Goal: Task Accomplishment & Management: Manage account settings

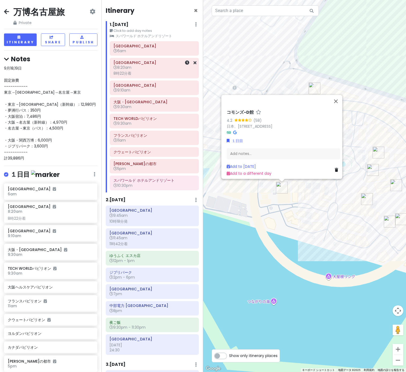
scroll to position [110, 0]
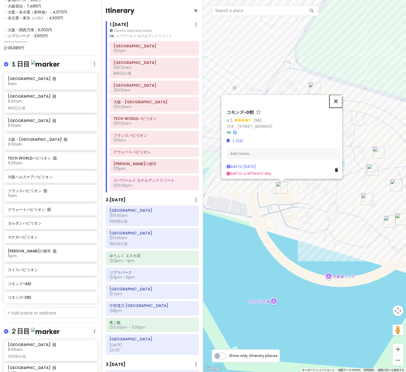
click at [339, 98] on button "閉じる" at bounding box center [335, 101] width 13 height 13
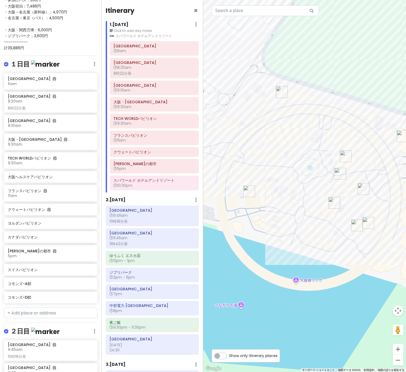
drag, startPoint x: 280, startPoint y: 257, endPoint x: 222, endPoint y: 265, distance: 58.1
click at [222, 265] on div at bounding box center [304, 186] width 203 height 372
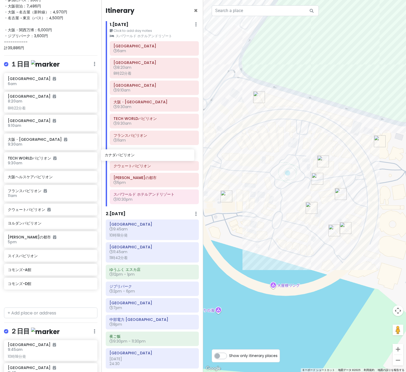
drag, startPoint x: 58, startPoint y: 238, endPoint x: 154, endPoint y: 153, distance: 128.2
click at [154, 153] on div "万博名古屋旅 Private Change Dates Make a Copy Delete Trip Go Pro ⚡️ Give Feedback 💡 S…" at bounding box center [203, 186] width 406 height 372
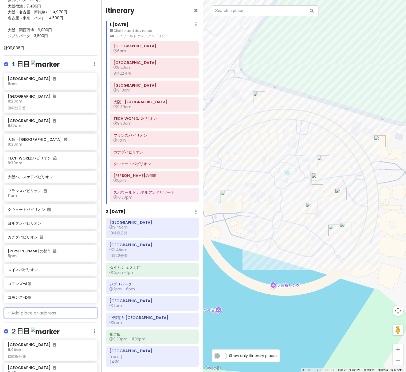
click at [20, 311] on input "text" at bounding box center [50, 312] width 93 height 11
paste input "好きやねん大阪"
type input "好きやねん大阪"
click at [51, 349] on span "好きやねん大阪フードコート WEST SIDE" at bounding box center [46, 351] width 70 height 5
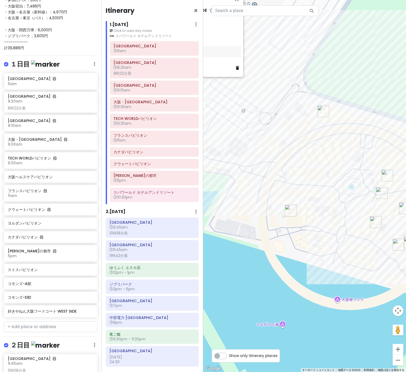
drag, startPoint x: 280, startPoint y: 246, endPoint x: 355, endPoint y: 264, distance: 76.5
click at [355, 264] on div "好きやねん大阪フードコート WEST SIDE 3.1 (57) 日本、[STREET_ADDRESS]G+8M １日目 Add notes... Add t…" at bounding box center [304, 186] width 203 height 372
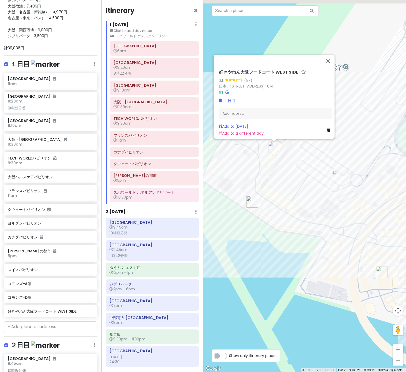
drag, startPoint x: 334, startPoint y: 233, endPoint x: 393, endPoint y: 290, distance: 82.1
click at [394, 290] on div "好きやねん大阪フードコート WEST SIDE 3.1 (57) 日本、[STREET_ADDRESS]G+8M １日目 Add notes... Add t…" at bounding box center [304, 186] width 203 height 372
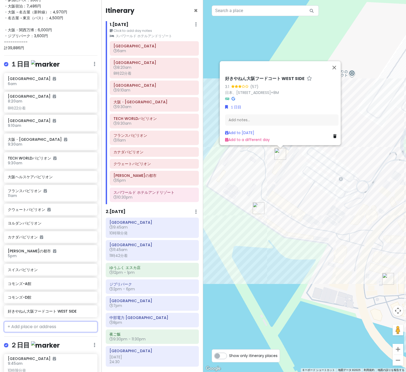
click at [34, 325] on input "text" at bounding box center [50, 326] width 93 height 11
type input "・"
type input "好きやねん"
click at [59, 365] on span "好きやねん大阪フードコート [GEOGRAPHIC_DATA]" at bounding box center [35, 369] width 49 height 12
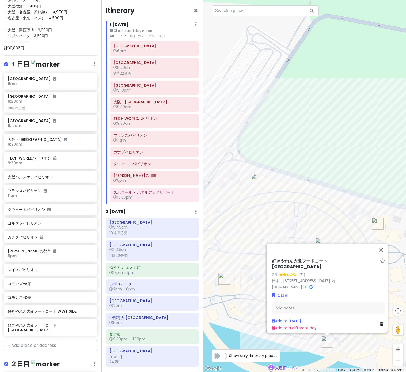
click at [309, 343] on div "好きやねん[GEOGRAPHIC_DATA] 2.6 (71) 日本、[STREET_ADDRESS][DATE] 内 [DOMAIN_NAME] · １日目…" at bounding box center [304, 186] width 203 height 372
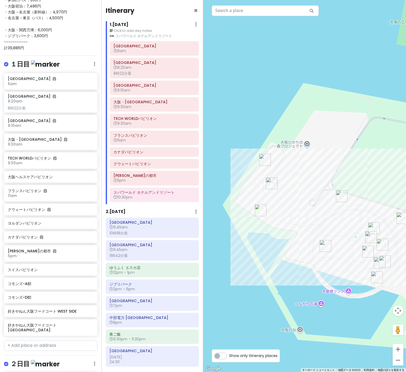
drag, startPoint x: 320, startPoint y: 319, endPoint x: 374, endPoint y: 269, distance: 73.3
click at [374, 269] on div at bounding box center [304, 186] width 203 height 372
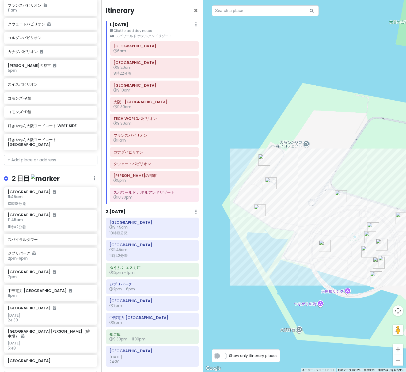
scroll to position [285, 0]
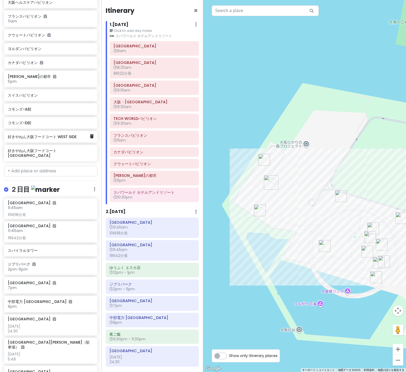
click at [54, 136] on h6 "好きやねん大阪フードコート WEST SIDE" at bounding box center [49, 136] width 82 height 5
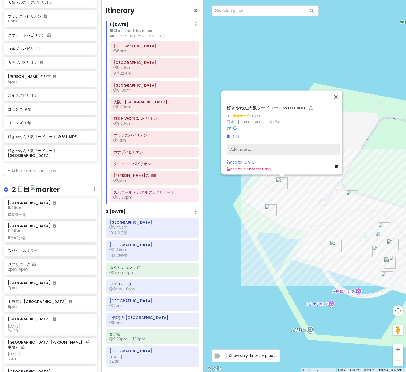
click at [252, 148] on div "Add notes..." at bounding box center [283, 149] width 113 height 11
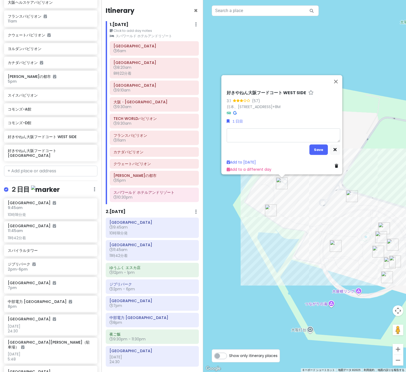
type textarea "x"
type textarea "g"
type textarea "x"
type textarea "が"
type textarea "x"
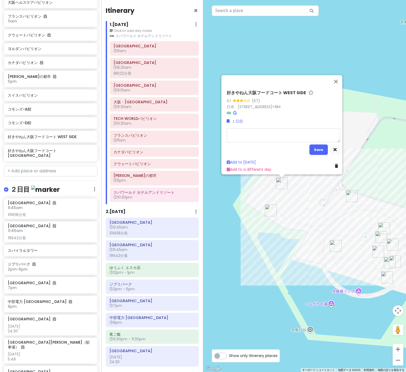
type textarea "g"
type textarea "x"
type textarea "が"
type textarea "x"
type textarea "がw"
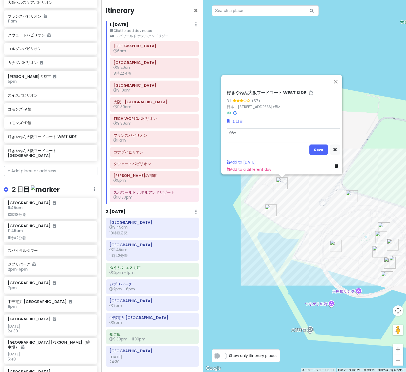
type textarea "x"
type textarea "側"
type textarea "x"
type textarea "側k"
type textarea "x"
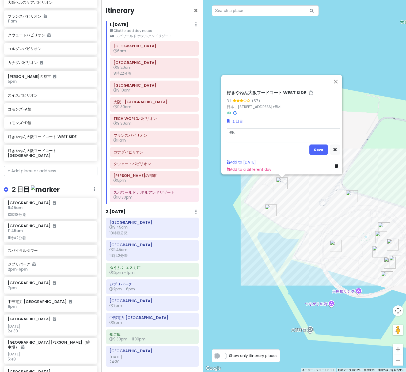
type textarea "がわ"
type textarea "x"
type textarea "側r"
type textarea "x"
type textarea "がわ"
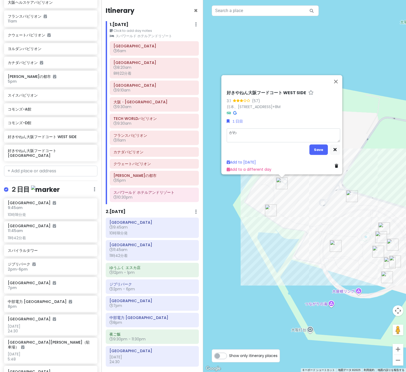
type textarea "x"
type textarea "が"
type textarea "x"
type textarea "k"
type textarea "x"
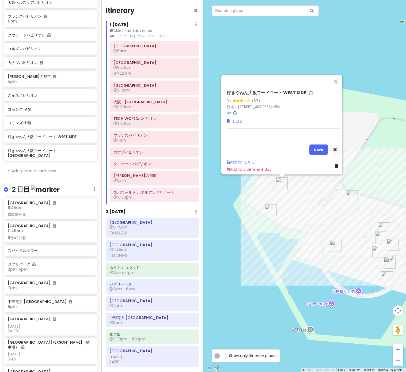
type textarea "g"
type textarea "x"
type textarea "がk"
type textarea "x"
type textarea "がくw"
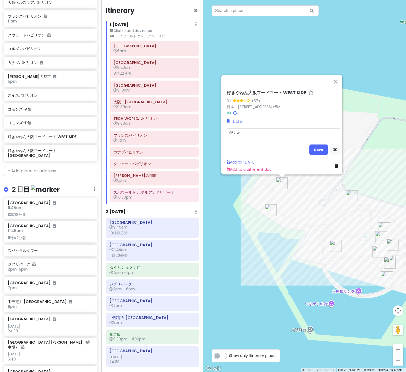
type textarea "x"
type textarea "がくわ"
type textarea "x"
type textarea "がくわr"
type textarea "x"
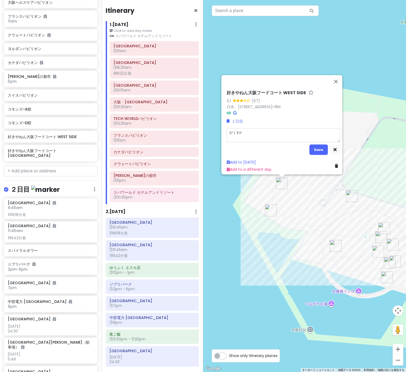
type textarea "学割"
type textarea "x"
type textarea "学割d"
type textarea "x"
type textarea "学割で"
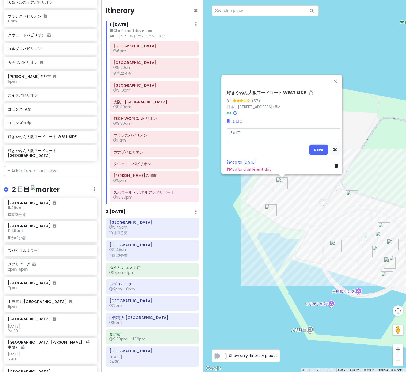
type textarea "x"
type textarea "学割で２"
type textarea "x"
type textarea "学割で２０"
type textarea "x"
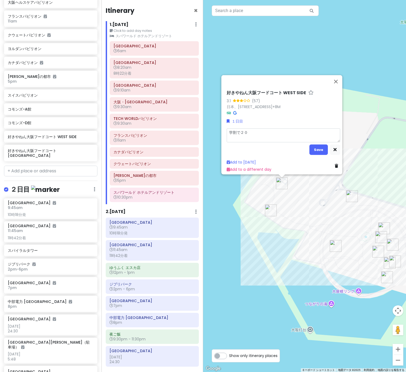
type textarea "学割で２０％"
type textarea "x"
type textarea "学割で20％"
type textarea "x"
type textarea "学割で20％b"
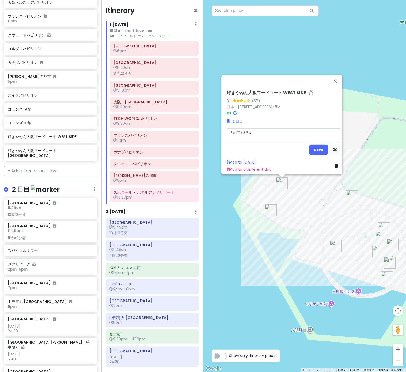
type textarea "x"
type textarea "学割で20％び"
type textarea "x"
type textarea "学割で20％びk"
type textarea "x"
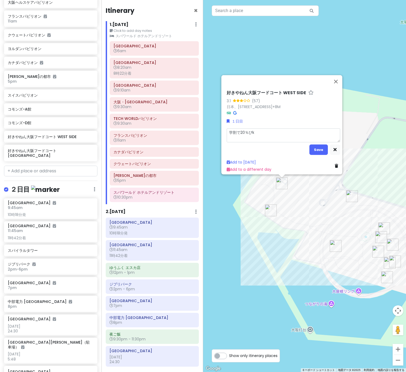
type textarea "学割で20％引き"
type textarea "x"
type textarea "学割で20％引きd"
type textarea "x"
type textarea "学割で20％引きで"
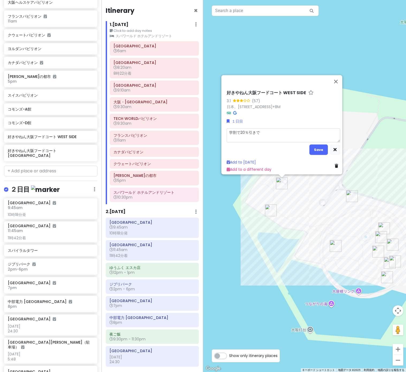
type textarea "x"
type textarea "学割で20％引きでt"
type textarea "x"
type textarea "学割で20％引きでたb"
type textarea "x"
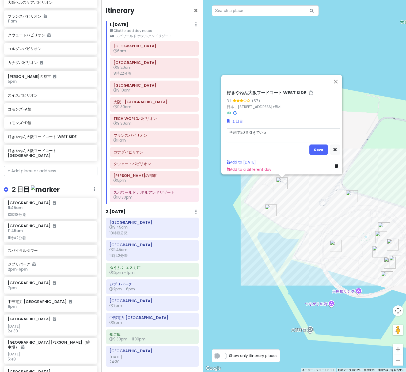
type textarea "学割で20％引きで食べ"
type textarea "x"
type textarea "学割で20％引きで食べる"
type textarea "x"
type textarea "学割で20％引きでたべ"
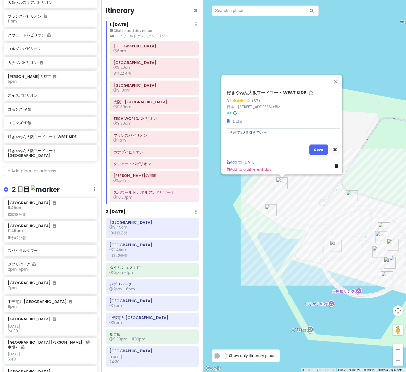
type textarea "x"
type textarea "学割で20％引きでたべr"
type textarea "x"
type textarea "学割で20％引きで食べれ"
type textarea "x"
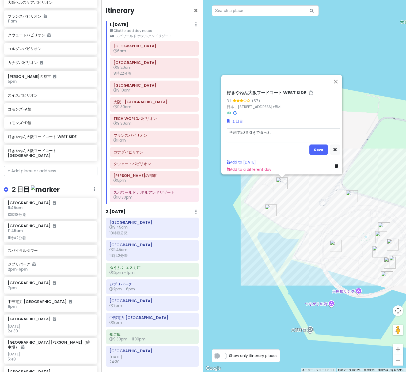
type textarea "学割で20％引きで食べれr"
type textarea "x"
type textarea "学割で20％引きで食べれる"
type textarea "x"
type textarea "学割で20％引きで食べれるn"
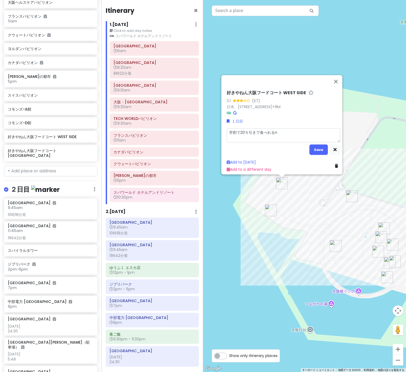
type textarea "x"
type textarea "学割で20％引きで食べれるに"
type textarea "x"
type textarea "学割で20％引きで食べれるにh"
type textarea "x"
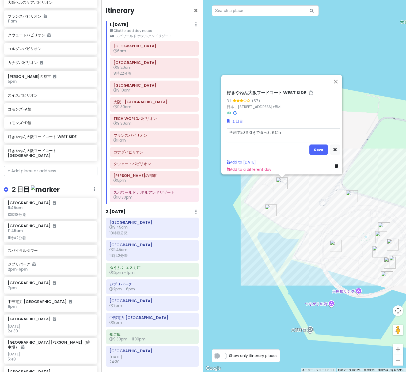
type textarea "学割で20％引きで食べれる２歩"
type textarea "x"
type textarea "学割で20％引きで食べれる２歩n"
type textarea "x"
type textarea "学割で20％引きで食べれる日本"
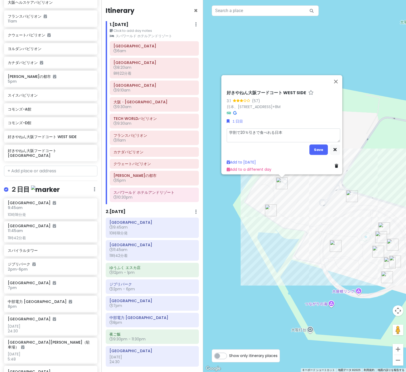
type textarea "x"
type textarea "学割で20％引きで食べれる日本k"
type textarea "x"
type textarea "学割で20％引きで食べれる日本家"
type textarea "x"
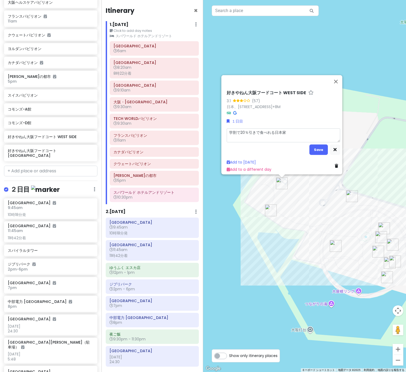
type textarea "学割で20％引きで食べれる日本系"
type textarea "x"
type textarea "学割で20％引きで食べれる日本系n"
type textarea "x"
type textarea "学割で20％引きで食べれる日本系の"
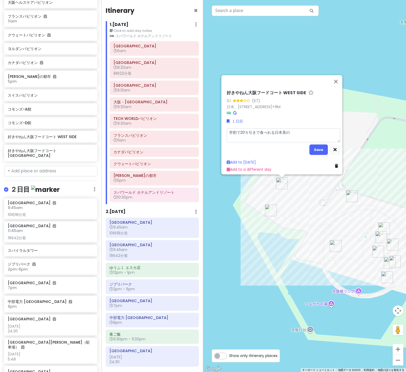
type textarea "x"
type textarea "学割で20％引きで食べれる日本系"
type textarea "x"
type textarea "学割で20％引きで食べれる日本"
type textarea "x"
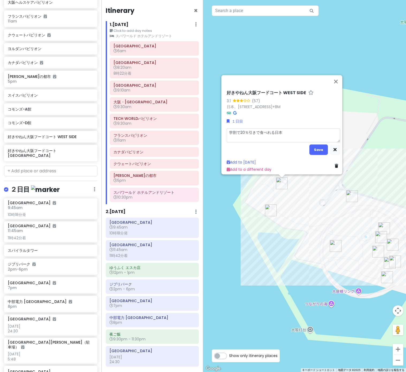
type textarea "学割で20％引きで食べれる日本r"
type textarea "x"
type textarea "学割で20％引きで食べれる日本ry"
type textarea "x"
type textarea "学割で20％引きで食べれる日本りょ"
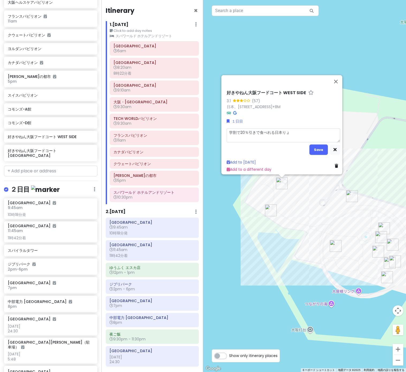
type textarea "x"
type textarea "学割で20％引きで食べれる日本りょう"
type textarea "x"
type textarea "学割で20％引きで食べれる日本りょうr"
type textarea "x"
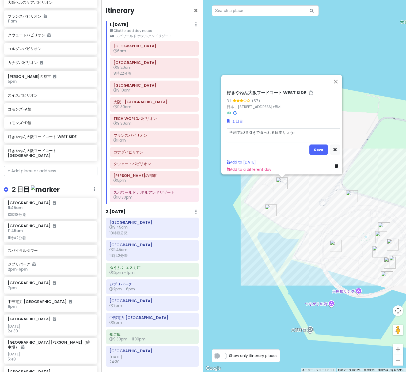
type textarea "学割で20％引きで食べれる日本料理"
type textarea "x"
type textarea "学割で20％引きで食べれる日本料理n"
type textarea "x"
type textarea "学割で20％引きで食べれる日本料理の"
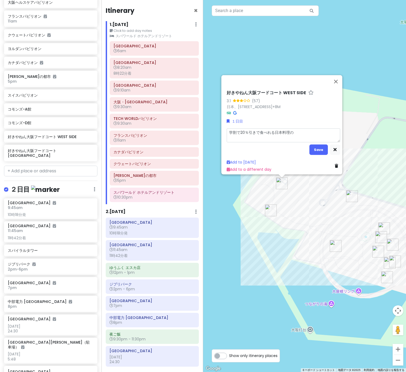
type textarea "x"
type textarea "学割で20％引きで食べれる日本料理"
type textarea "x"
type textarea "学割で20％引きで食べれる日本料"
type textarea "x"
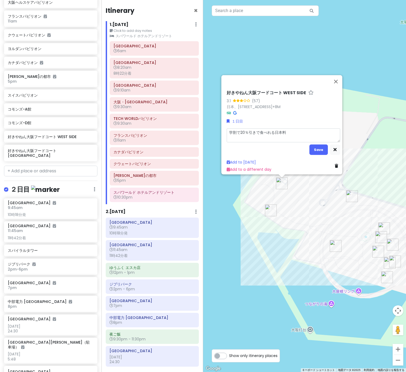
type textarea "学割で20％引きで食べれる日本"
type textarea "x"
type textarea "学割で20％引きで食べれる日"
type textarea "x"
type textarea "学割で20％引きで食べれる"
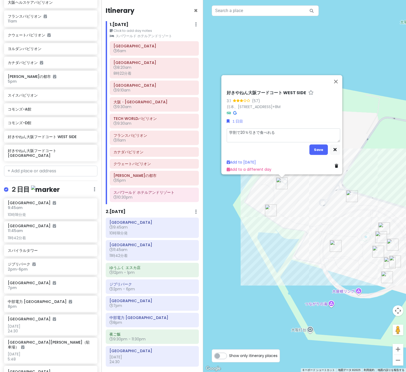
type textarea "x"
type textarea "学割で20％引きで食べれるk"
type textarea "x"
type textarea "学割で20％引きで食べれるか"
type textarea "x"
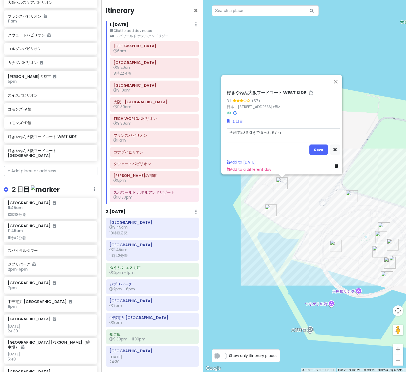
type textarea "学割で20％引きで食べれるかん"
type textarea "x"
type textarea "学割で20％引きで食べれるかんs"
type textarea "x"
type textarea "学割で20％引きで食べれる関西"
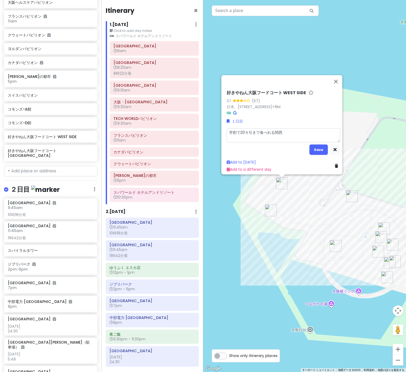
type textarea "x"
type textarea "学割で20％引きで食べれる関西k"
type textarea "x"
type textarea "学割で20％引きで食べれる関西家"
type textarea "x"
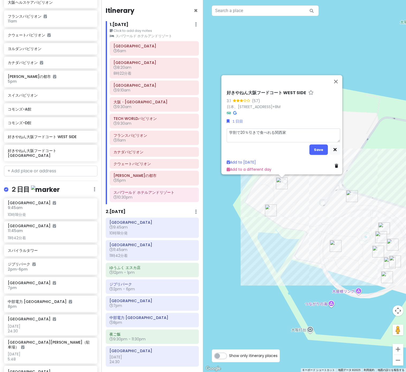
type textarea "学割で20％引きで食べれる関西系"
type textarea "x"
type textarea "学割で20％引きで食べれる関西系n"
type textarea "x"
type textarea "学割で20％引きで食べれる関西系の"
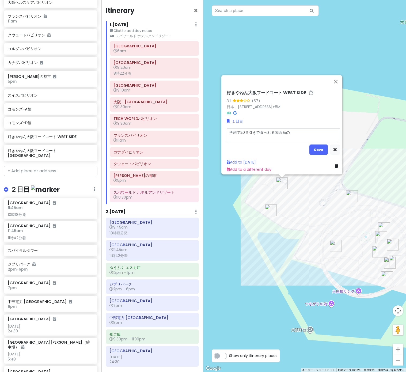
type textarea "x"
type textarea "学割で20％引きで食べれる関西系のry"
type textarea "x"
type textarea "学割で20％引きで食べれる関西系のりょ"
type textarea "x"
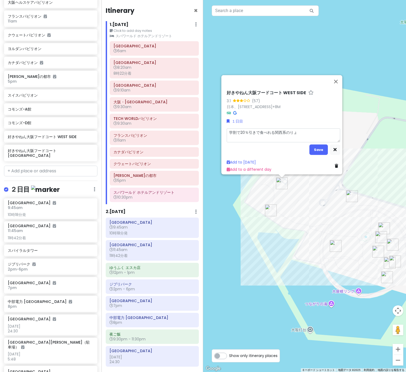
type textarea "学割で20％引きで食べれる関西系の量"
type textarea "x"
type textarea "学割で20％引きで食べれる関西系の料理"
type textarea "x"
type textarea "学割で20％引きで食べれる関西系の料理n"
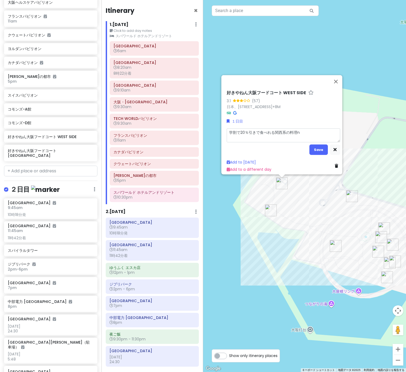
type textarea "x"
type textarea "学割で20％引きで食べれる関西系の料理の"
type textarea "x"
type textarea "学割で20％引きで食べれる関西系の料理のh"
type textarea "x"
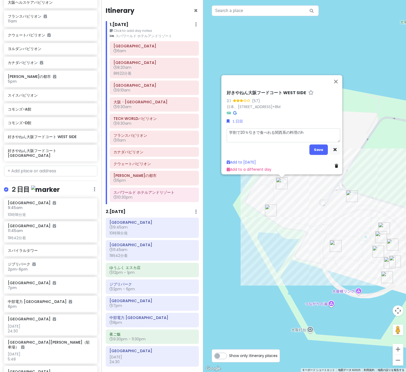
type textarea "学割で20％引きで食べれる関西系の料理のふ"
type textarea "x"
type textarea "学割で20％引きで食べれる関西系の料理のフー"
type textarea "x"
type textarea "学割で20％引きで食べれる関西系の料理のフード"
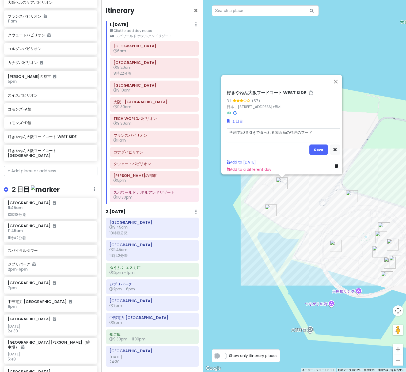
type textarea "x"
type textarea "学割で20％引きで食べれる関西系の料理のフードk"
type textarea "x"
type textarea "学割で20％引きで食べれる関西系の料理のフードコ"
type textarea "x"
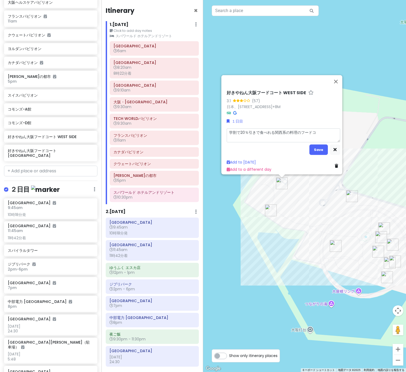
type textarea "学割で20％引きで食べれる関西系の料理のフードコー"
type textarea "x"
type textarea "学割で20％引きで食べれる関西系の料理のフードコーs"
type textarea "x"
type textarea "学割で20％引きで食べれる関西系の料理のフードコーそ"
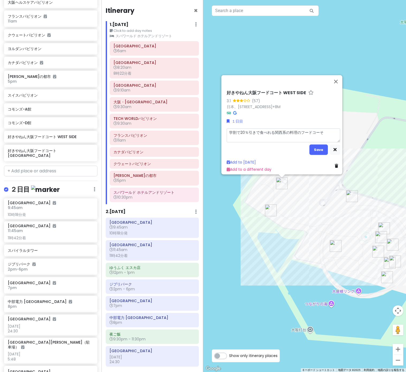
type textarea "x"
type textarea "学割で20％引きで食べれる関西系の料理のふーどこー"
type textarea "x"
type textarea "学割で20％引きで食べれる関西系の料理のフードコート"
type textarea "x"
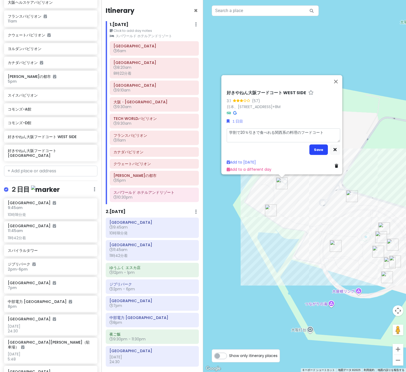
type textarea "学割で20％引きで食べれる関西系の料理のフードコート"
click at [314, 147] on button "Save" at bounding box center [318, 150] width 18 height 10
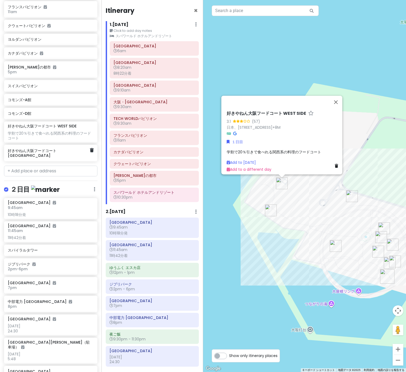
click at [45, 150] on h6 "好きやねん大阪フードコート [GEOGRAPHIC_DATA]" at bounding box center [49, 153] width 82 height 10
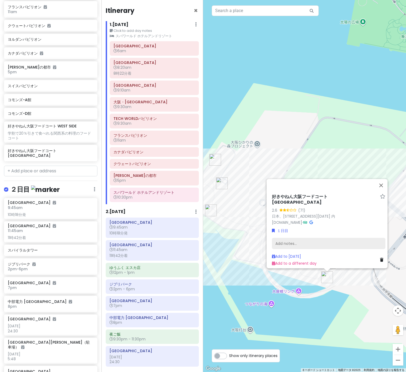
click at [302, 240] on div "Add notes..." at bounding box center [328, 243] width 113 height 11
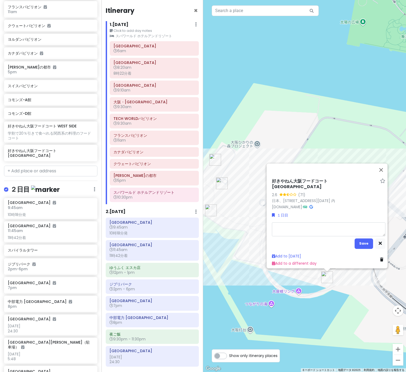
type textarea "x"
type textarea "学割で20％引きで食べれる関西系の料理のフードコート"
click at [363, 240] on button "Save" at bounding box center [364, 243] width 18 height 10
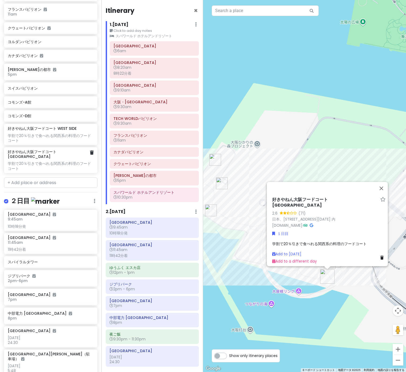
scroll to position [287, 0]
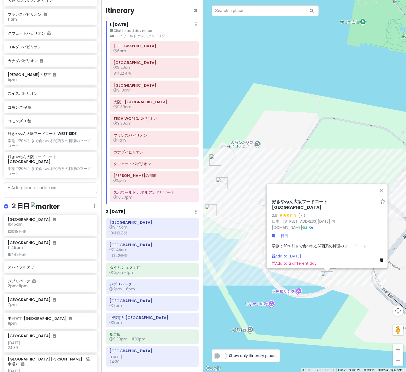
click at [245, 151] on div "好きやねん大阪フードコート EAST SIDE 2.6 (71) 日本、[STREET_ADDRESS][DATE] 内 [DOMAIN_NAME] · １日…" at bounding box center [304, 186] width 203 height 372
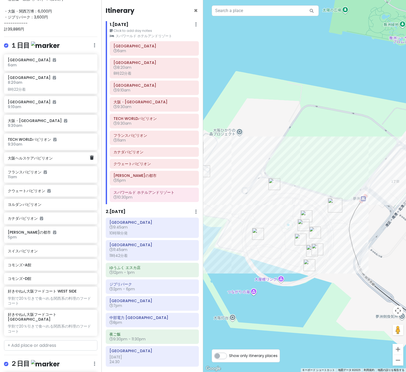
scroll to position [129, 0]
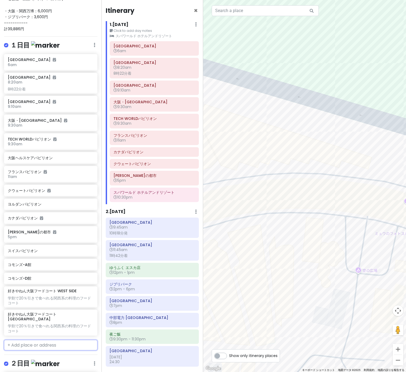
click at [60, 340] on input "text" at bounding box center [50, 345] width 93 height 11
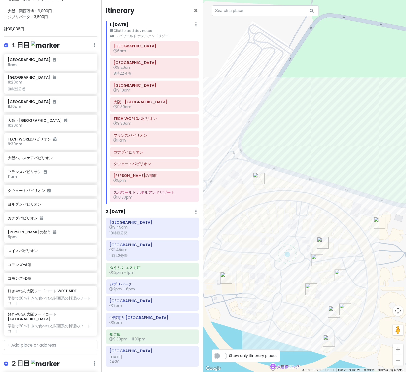
drag, startPoint x: 261, startPoint y: 240, endPoint x: 297, endPoint y: 205, distance: 50.3
click at [298, 205] on div at bounding box center [304, 186] width 203 height 372
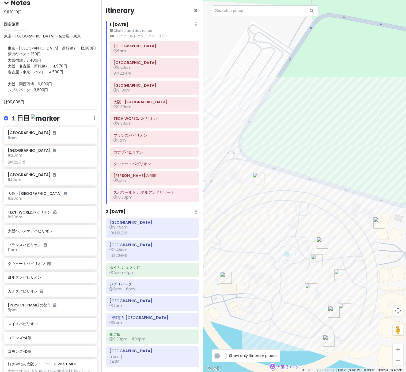
scroll to position [0, 0]
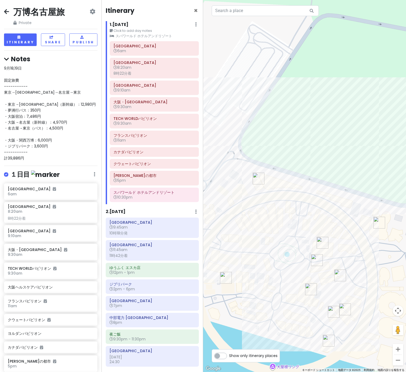
click at [93, 173] on div "１日目 Edit Reorder Delete List" at bounding box center [50, 175] width 93 height 11
click at [95, 174] on div "１日目 Edit Reorder Delete List" at bounding box center [50, 175] width 93 height 11
click at [94, 174] on icon at bounding box center [95, 174] width 2 height 4
click at [86, 166] on hr at bounding box center [50, 166] width 93 height 0
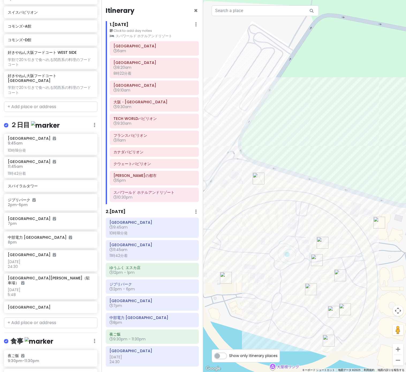
scroll to position [457, 0]
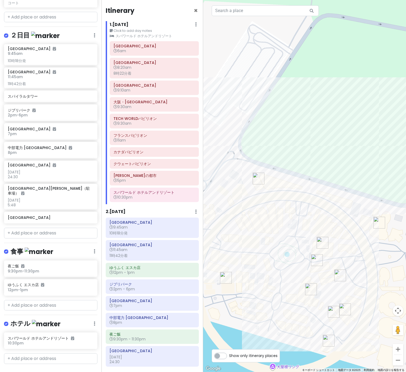
click at [35, 371] on link "+ Add a section" at bounding box center [24, 374] width 32 height 6
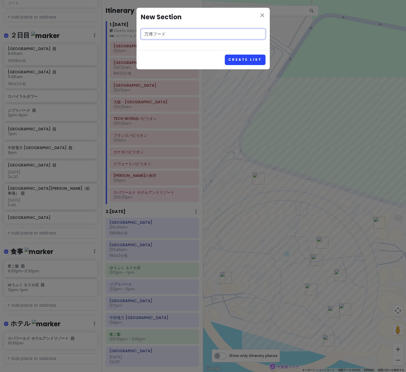
type input "万博フード"
click at [251, 59] on button "Create List" at bounding box center [245, 60] width 40 height 10
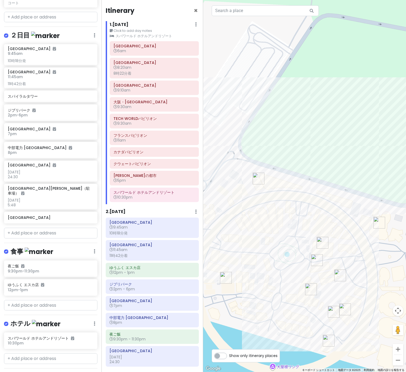
scroll to position [492, 0]
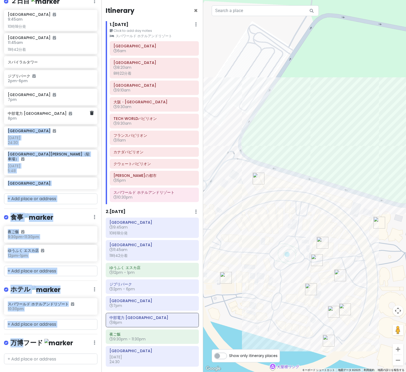
drag, startPoint x: 24, startPoint y: 332, endPoint x: 44, endPoint y: 117, distance: 216.0
click at [44, 117] on div "万博名古屋旅 Private Change Dates Make a Copy Delete Trip Go Pro ⚡️ Give Feedback 💡 S…" at bounding box center [50, 186] width 101 height 372
click at [94, 340] on icon at bounding box center [95, 342] width 2 height 4
click at [83, 312] on link "Reorder" at bounding box center [78, 318] width 43 height 13
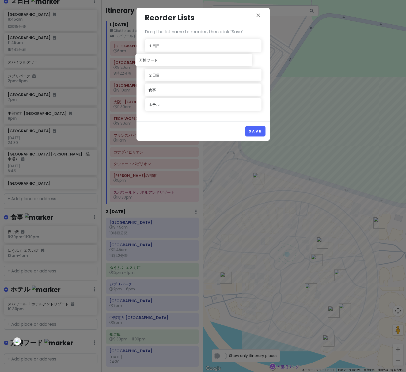
drag, startPoint x: 192, startPoint y: 107, endPoint x: 182, endPoint y: 63, distance: 45.5
click at [183, 62] on div "１日目 ２日目 食事 ホテル 万博フード" at bounding box center [203, 76] width 117 height 74
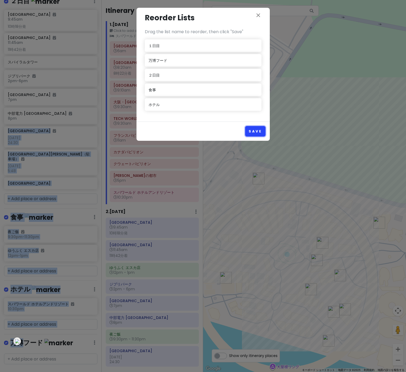
click at [255, 129] on button "Save" at bounding box center [255, 131] width 20 height 10
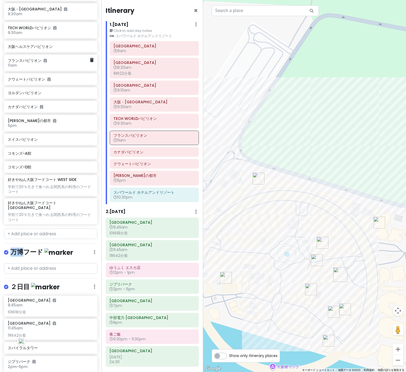
scroll to position [241, 0]
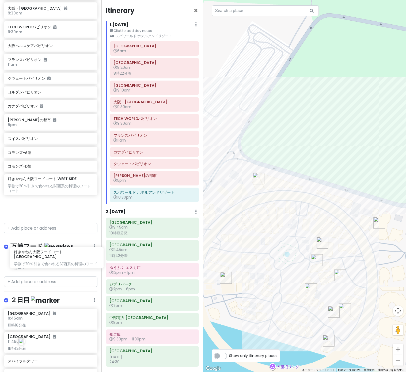
drag, startPoint x: 53, startPoint y: 201, endPoint x: 59, endPoint y: 251, distance: 50.2
click at [59, 252] on div "万博名古屋旅 Private Change Dates Make a Copy Delete Trip Go Pro ⚡️ Give Feedback 💡 S…" at bounding box center [50, 186] width 101 height 372
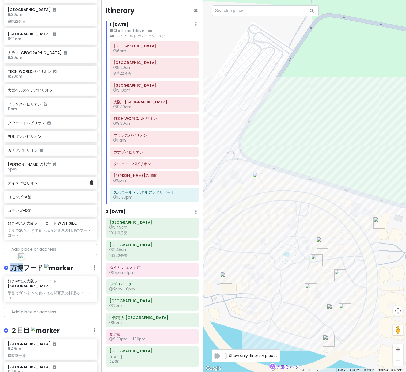
scroll to position [195, 0]
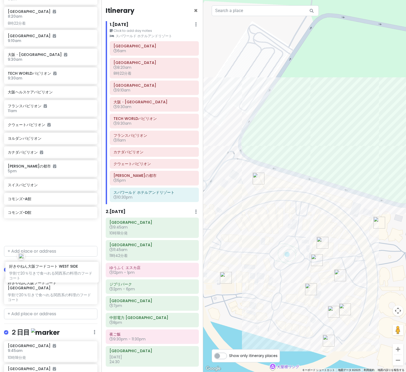
drag, startPoint x: 49, startPoint y: 223, endPoint x: 51, endPoint y: 265, distance: 41.8
click at [51, 265] on div "万博名古屋旅 Private Change Dates Make a Copy Delete Trip Go Pro ⚡️ Give Feedback 💡 S…" at bounding box center [50, 186] width 101 height 372
click at [51, 265] on div "万博フード Edit Reorder Delete List" at bounding box center [50, 270] width 93 height 11
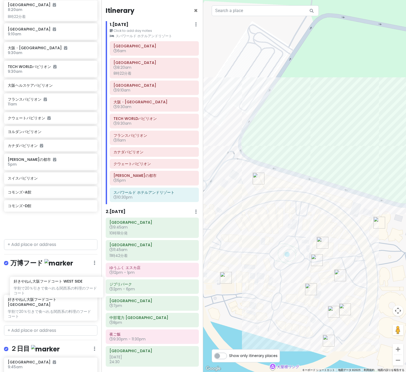
drag, startPoint x: 48, startPoint y: 224, endPoint x: 53, endPoint y: 280, distance: 56.1
click at [54, 281] on div "万博名古屋旅 Private Change Dates Make a Copy Delete Trip Go Pro ⚡️ Give Feedback 💡 S…" at bounding box center [50, 186] width 101 height 372
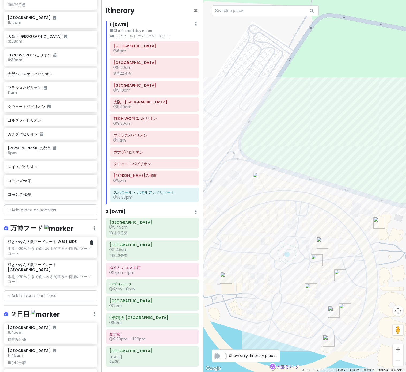
scroll to position [226, 0]
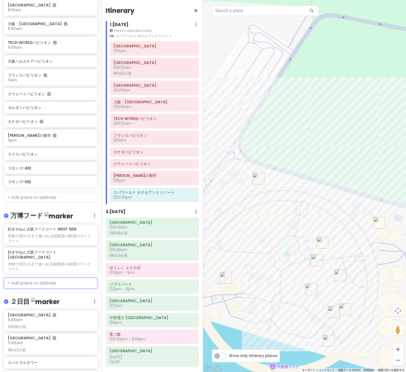
click at [50, 278] on input "text" at bounding box center [50, 283] width 93 height 11
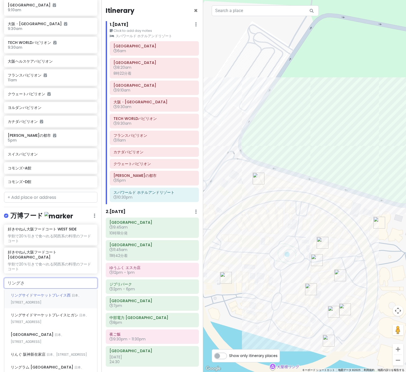
type input "リングサイ"
click at [81, 294] on div "リングサイドマーケットプレイス[GEOGRAPHIC_DATA]、[STREET_ADDRESS]" at bounding box center [50, 299] width 93 height 20
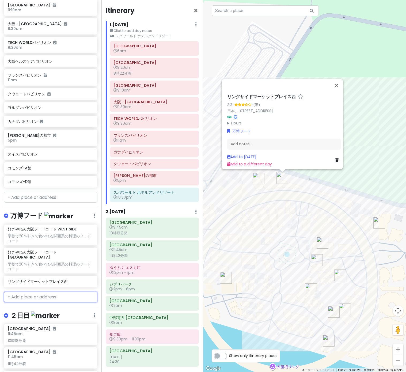
click at [55, 292] on input "text" at bounding box center [50, 297] width 93 height 11
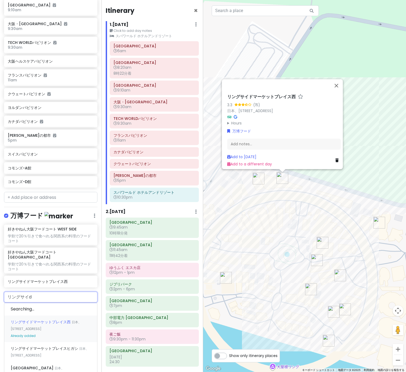
type input "リングサイど"
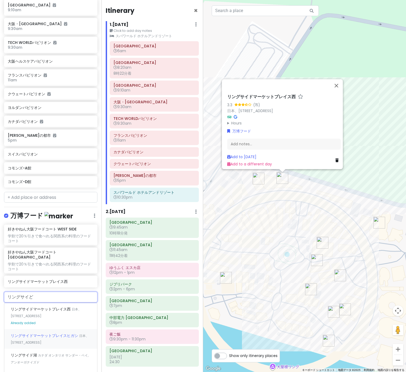
click at [78, 333] on span "日本、[STREET_ADDRESS]" at bounding box center [50, 339] width 78 height 12
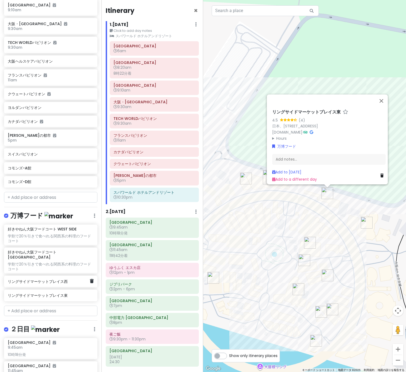
click at [59, 279] on h6 "リングサイドマーケットプレイス西" at bounding box center [49, 281] width 82 height 5
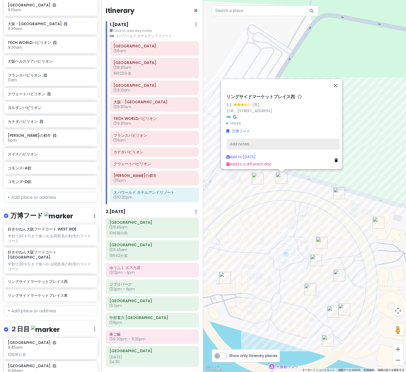
click at [279, 140] on div "Add notes..." at bounding box center [282, 144] width 113 height 11
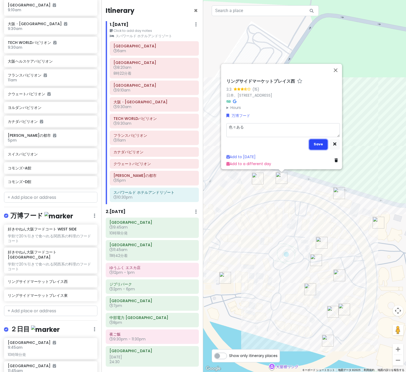
click at [316, 142] on button "Save" at bounding box center [318, 144] width 18 height 10
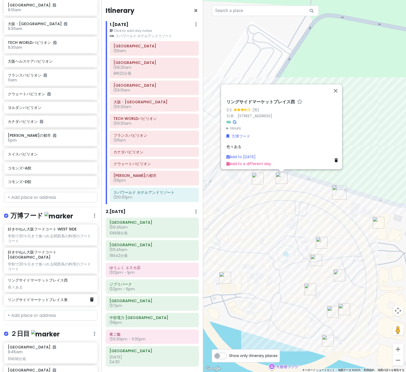
click at [52, 297] on h6 "リングサイドマーケットプレイス東" at bounding box center [49, 299] width 82 height 5
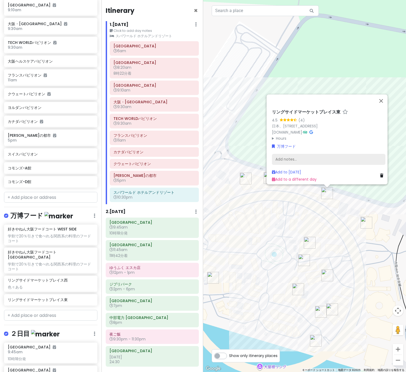
click at [283, 156] on div "Add notes..." at bounding box center [328, 159] width 113 height 11
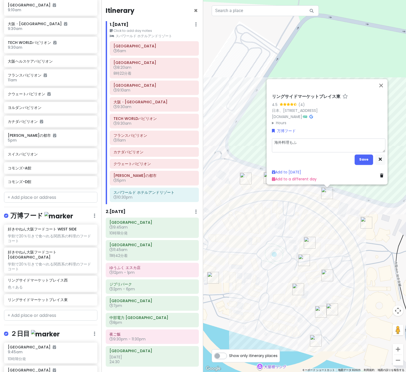
click at [235, 225] on div "リングサイドマーケットプレイス東 4.5 (4) 日本、[STREET_ADDRESS] [DOMAIN_NAME] · Hours [DATE] 9時00分…" at bounding box center [304, 186] width 203 height 372
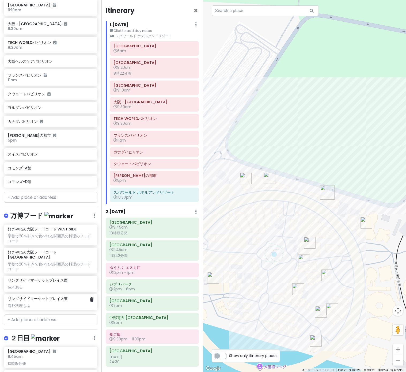
click at [62, 303] on div "海外料理もふ" at bounding box center [51, 305] width 86 height 5
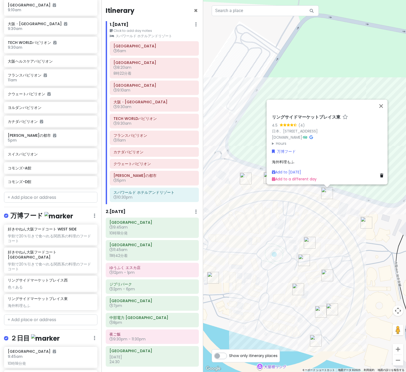
click at [295, 159] on div "海外料理もふ" at bounding box center [328, 162] width 113 height 6
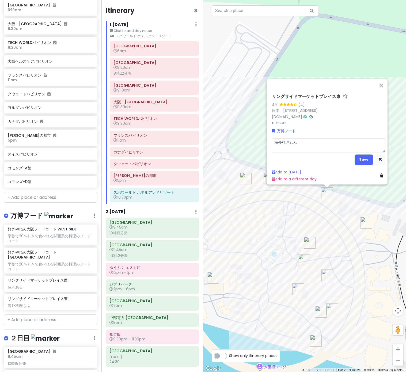
click at [309, 138] on textarea "海外料理もふ" at bounding box center [328, 145] width 113 height 14
click at [299, 139] on textarea "海外料理もふ" at bounding box center [328, 145] width 113 height 14
click at [363, 154] on button "Save" at bounding box center [364, 159] width 18 height 10
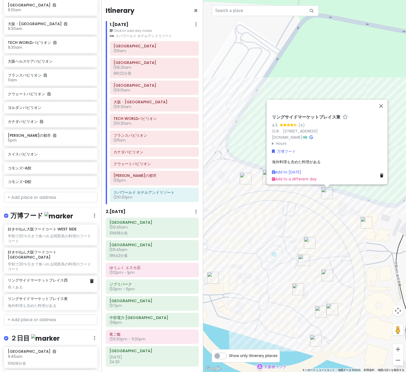
click at [49, 285] on div "色々ある" at bounding box center [51, 287] width 86 height 5
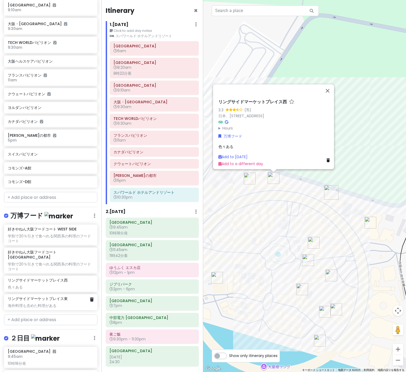
click at [51, 303] on div "海外料理も含めた料理がある" at bounding box center [51, 305] width 86 height 5
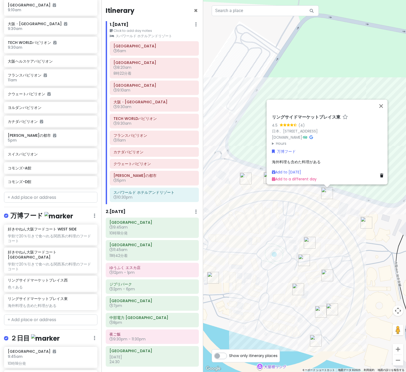
click at [318, 160] on div "海外料理も含めた料理がある" at bounding box center [328, 162] width 113 height 6
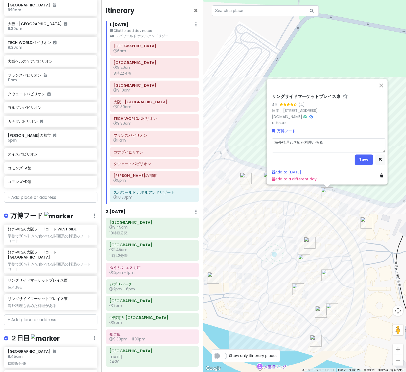
drag, startPoint x: 325, startPoint y: 139, endPoint x: 239, endPoint y: 139, distance: 85.4
click at [239, 139] on div "リングサイドマーケットプレイス東 4.5 (4) 日本、[STREET_ADDRESS] [DOMAIN_NAME] · Hours [DATE] 9時00分…" at bounding box center [304, 186] width 203 height 372
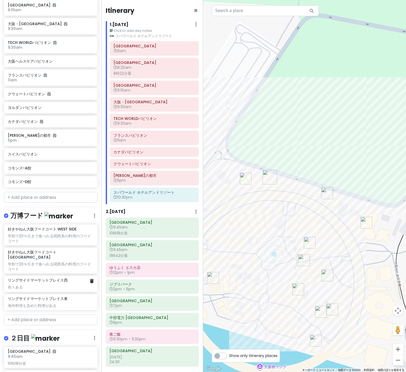
click at [72, 285] on div "色々ある" at bounding box center [51, 287] width 86 height 5
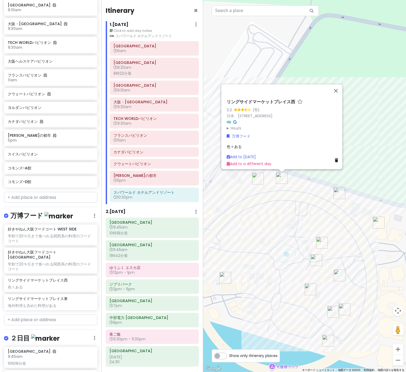
click at [256, 144] on div "色々ある" at bounding box center [283, 147] width 113 height 6
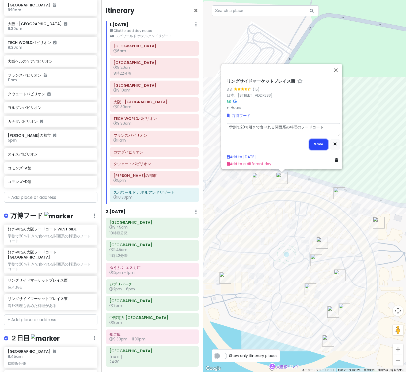
click at [314, 139] on button "Save" at bounding box center [318, 144] width 18 height 10
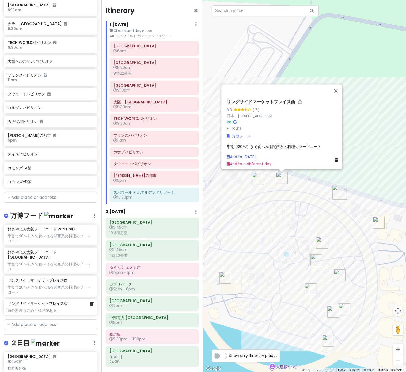
click at [66, 308] on div "海外料理も含めた料理がある" at bounding box center [51, 310] width 86 height 5
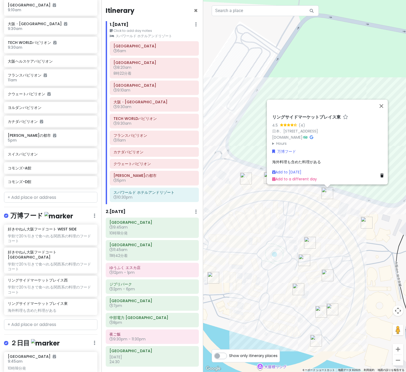
click at [322, 154] on div "リングサイドマーケットプレイス東 4.5 (4) 日本、[STREET_ADDRESS] [DOMAIN_NAME] · Hours [DATE] 9時00分…" at bounding box center [329, 148] width 118 height 72
click at [319, 163] on div "リングサイドマーケットプレイス東 4.5 (4) 日本、[STREET_ADDRESS] [DOMAIN_NAME] · Hours [DATE] 9時00分…" at bounding box center [329, 148] width 118 height 72
click at [314, 159] on span "海外料理も含めた料理がある" at bounding box center [296, 161] width 49 height 5
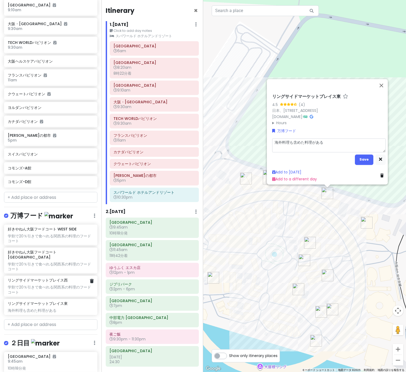
click at [56, 285] on div "学割で20％引きで食べれる関西系の料理のフードコート" at bounding box center [51, 290] width 86 height 10
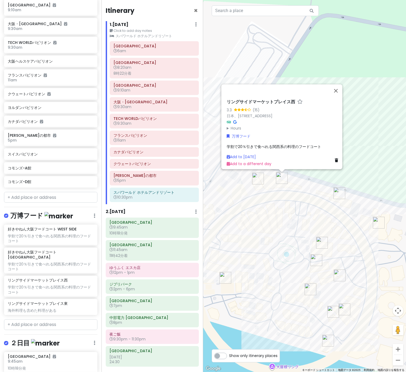
click at [233, 145] on span "学割で20％引きで食べれる関西系の料理のフードコート" at bounding box center [274, 146] width 94 height 5
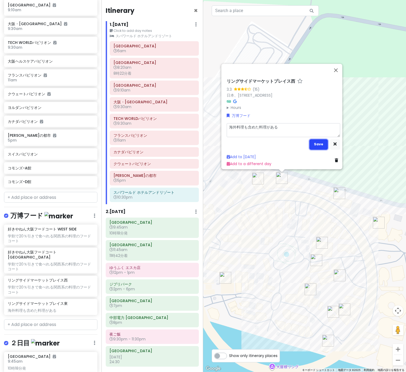
click at [319, 139] on button "Save" at bounding box center [318, 144] width 18 height 10
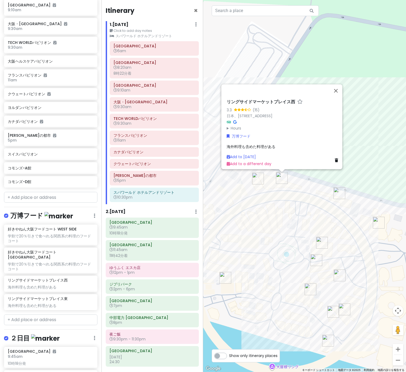
click at [287, 231] on div "リングサイドマーケットプレイス西 3.3 (15) 日本、[STREET_ADDRESS] Hours [DATE] 9時00分～21時00分 [DATE] …" at bounding box center [304, 186] width 203 height 372
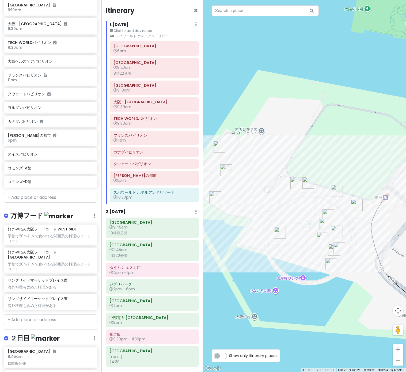
drag, startPoint x: 280, startPoint y: 265, endPoint x: 304, endPoint y: 246, distance: 30.7
click at [304, 246] on div at bounding box center [304, 186] width 203 height 372
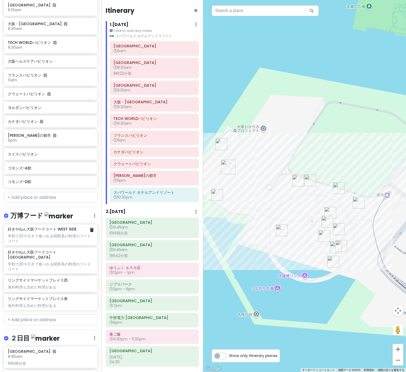
click at [63, 234] on div "学割で20％引きで食べれる関西系の料理のフードコート" at bounding box center [51, 239] width 86 height 10
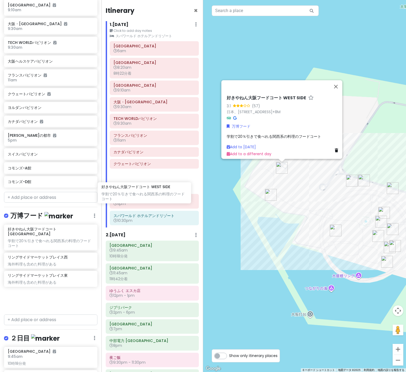
drag, startPoint x: 45, startPoint y: 235, endPoint x: 138, endPoint y: 195, distance: 101.3
click at [139, 195] on div "万博名古屋旅 Private Change Dates Make a Copy Delete Trip Go Pro ⚡️ Give Feedback 💡 S…" at bounding box center [203, 186] width 406 height 372
click at [138, 196] on div "[PERSON_NAME]の都市 5pm" at bounding box center [154, 201] width 82 height 12
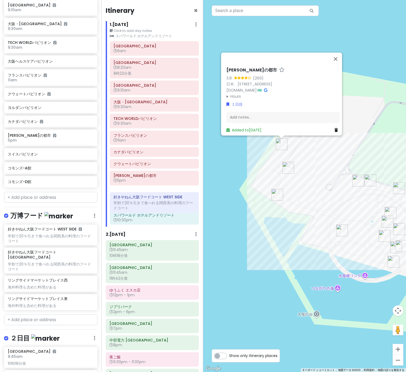
drag, startPoint x: 132, startPoint y: 183, endPoint x: 132, endPoint y: 204, distance: 21.4
click at [132, 204] on div "[GEOGRAPHIC_DATA] 6am [GEOGRAPHIC_DATA] 8:20am 8時22分着 [GEOGRAPHIC_DATA] 9:10am …" at bounding box center [154, 134] width 97 height 186
click at [188, 193] on icon at bounding box center [187, 192] width 4 height 4
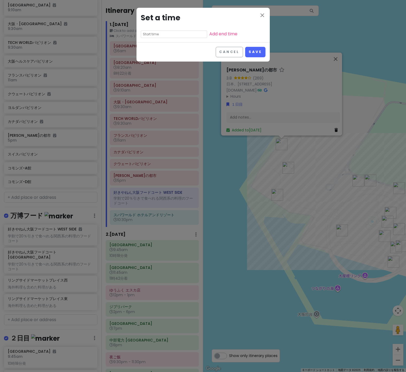
click at [153, 33] on input "text" at bounding box center [174, 34] width 66 height 7
click at [148, 55] on li "05" at bounding box center [148, 55] width 15 height 6
click at [162, 64] on li "40" at bounding box center [163, 65] width 14 height 6
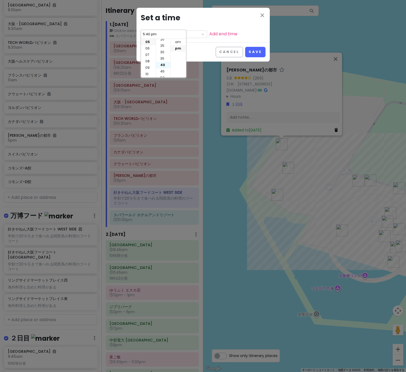
scroll to position [39, 0]
click at [252, 54] on button "Save" at bounding box center [255, 52] width 20 height 10
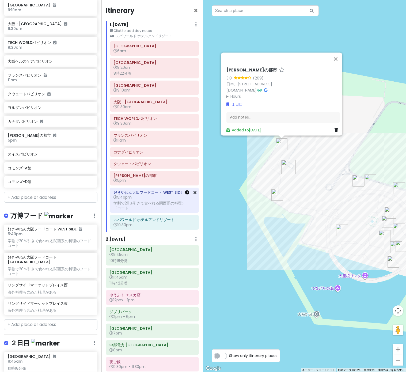
click at [187, 192] on icon at bounding box center [187, 192] width 4 height 4
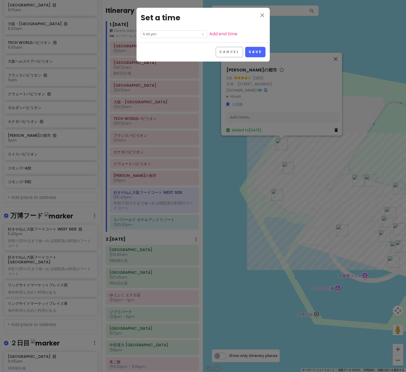
click at [154, 30] on div "close Set a time 5:40 pm Add end time" at bounding box center [202, 25] width 133 height 35
click at [151, 35] on input "5:40 pm" at bounding box center [174, 34] width 66 height 7
click at [149, 49] on li "06" at bounding box center [148, 48] width 15 height 6
click at [161, 44] on li "00" at bounding box center [163, 42] width 14 height 6
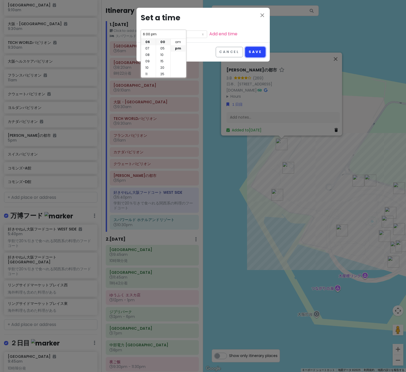
click at [258, 52] on button "Save" at bounding box center [255, 52] width 20 height 10
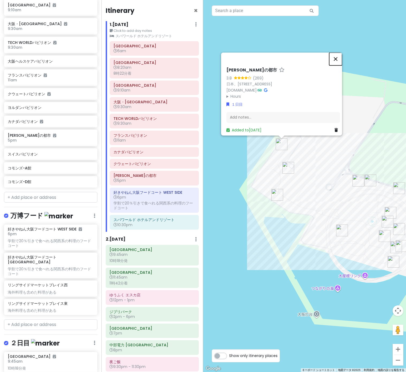
click at [337, 54] on button "閉じる" at bounding box center [335, 58] width 13 height 13
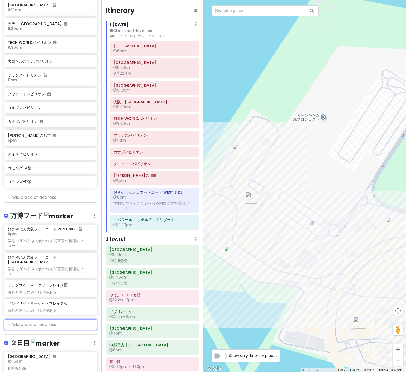
click at [48, 321] on input "text" at bounding box center [50, 324] width 93 height 11
click at [72, 319] on input "大屋根リング" at bounding box center [50, 324] width 93 height 11
click at [70, 351] on span "大屋根リング エスカレーター(南西)" at bounding box center [42, 349] width 62 height 5
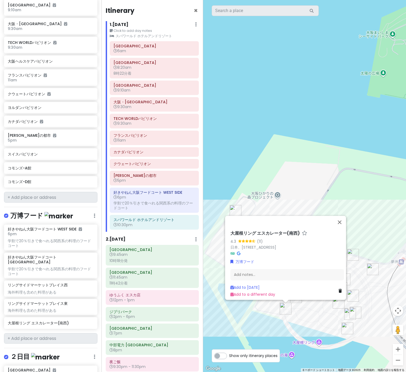
click at [273, 320] on div "大屋根リング エスカレーター(南西) 4.3 (11) 日本、[STREET_ADDRESS] 万博フード Add notes... Add to [DATE…" at bounding box center [304, 186] width 203 height 372
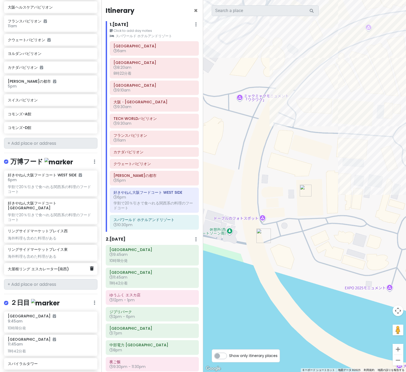
scroll to position [296, 0]
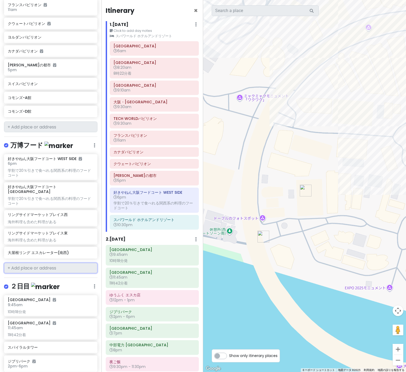
click at [64, 263] on input "text" at bounding box center [50, 268] width 93 height 11
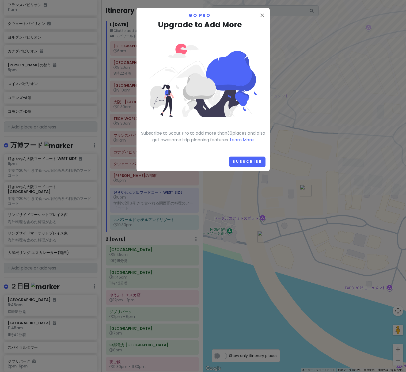
click at [64, 262] on div "close Go Pro Upgrade to Add More Subscribe to Scout Pro to add more than 30 pla…" at bounding box center [203, 186] width 406 height 372
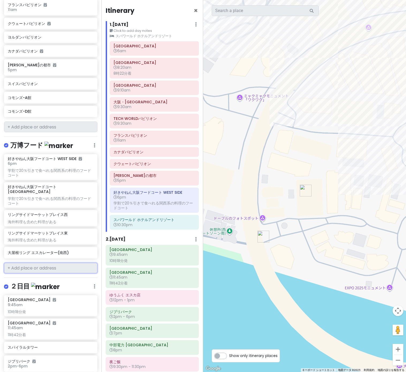
click at [64, 263] on input "text" at bounding box center [50, 268] width 93 height 11
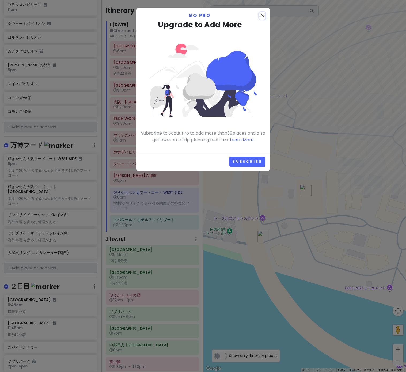
click at [263, 16] on icon "close" at bounding box center [262, 15] width 6 height 6
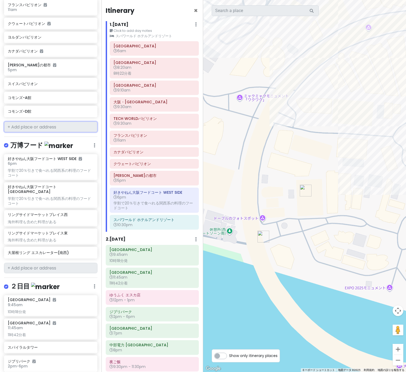
click at [55, 124] on input "text" at bounding box center [50, 126] width 93 height 11
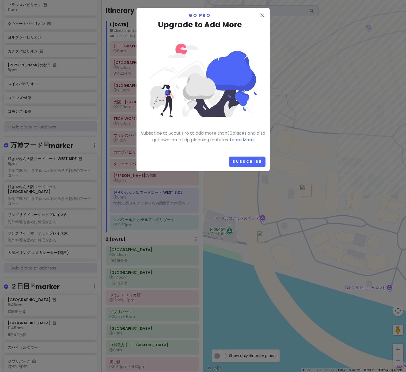
click at [55, 124] on div "close Go Pro Upgrade to Add More Subscribe to Scout Pro to add more than 30 pla…" at bounding box center [203, 186] width 406 height 372
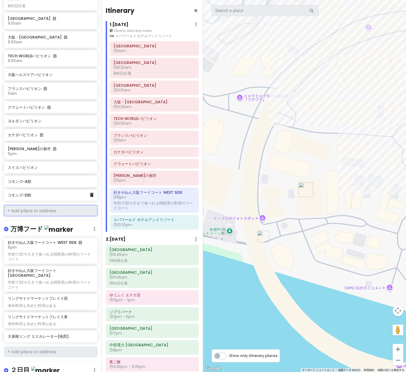
scroll to position [212, 0]
click at [91, 335] on icon at bounding box center [92, 337] width 4 height 4
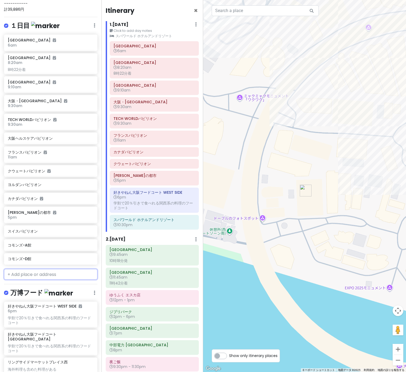
scroll to position [145, 0]
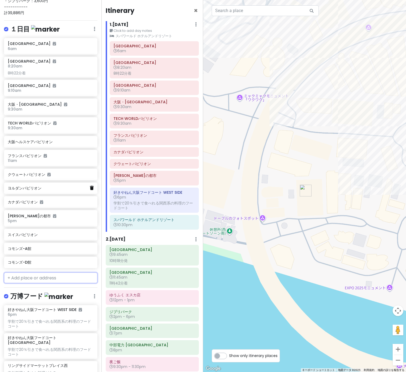
click at [92, 187] on icon at bounding box center [92, 188] width 4 height 4
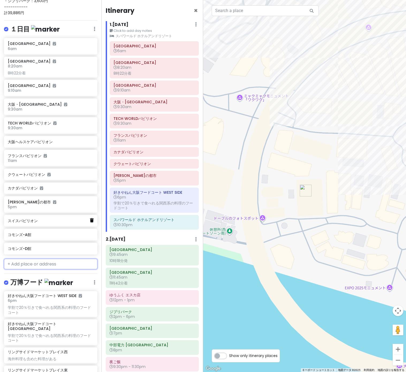
click at [91, 221] on icon at bounding box center [92, 220] width 4 height 4
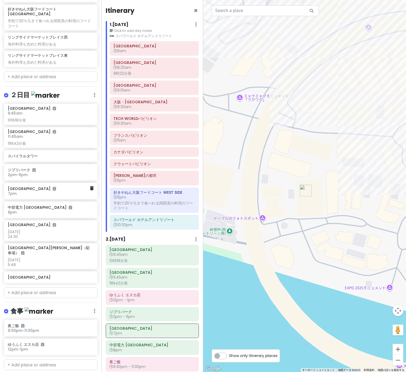
scroll to position [505, 0]
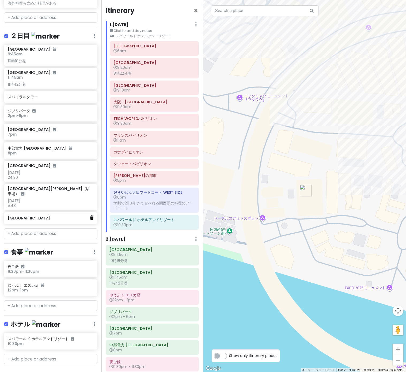
click at [91, 215] on icon at bounding box center [92, 217] width 4 height 4
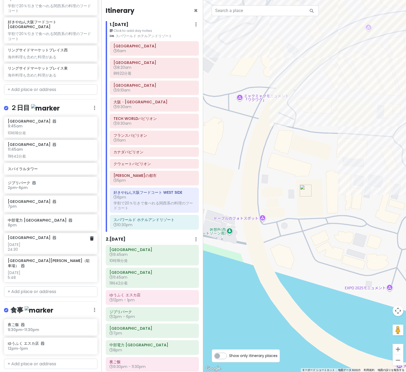
scroll to position [426, 0]
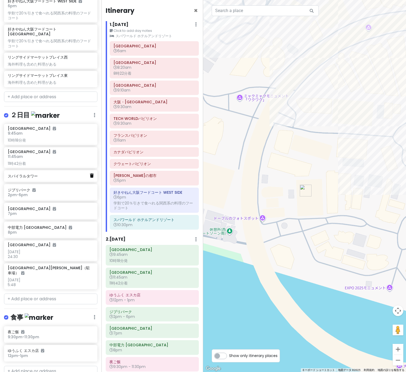
click at [92, 173] on icon at bounding box center [92, 175] width 4 height 4
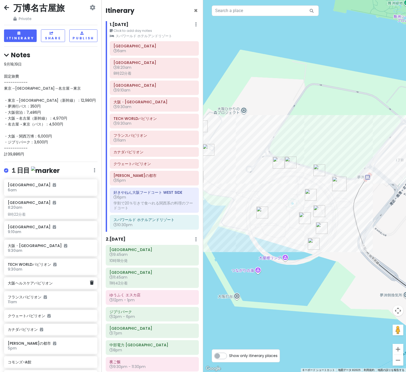
scroll to position [4, 0]
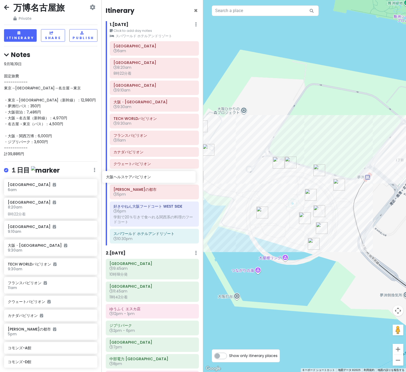
drag, startPoint x: 55, startPoint y: 278, endPoint x: 153, endPoint y: 173, distance: 143.9
click at [153, 173] on div "万博名古屋旅 Private Change Dates Make a Copy Delete Trip Go Pro ⚡️ Give Feedback 💡 S…" at bounding box center [203, 186] width 406 height 372
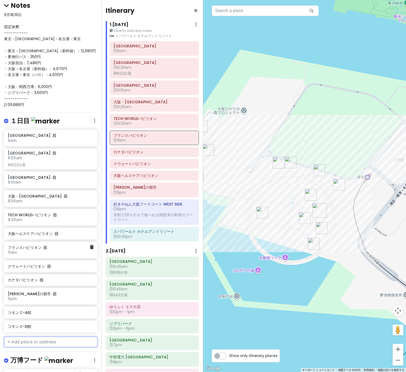
scroll to position [114, 0]
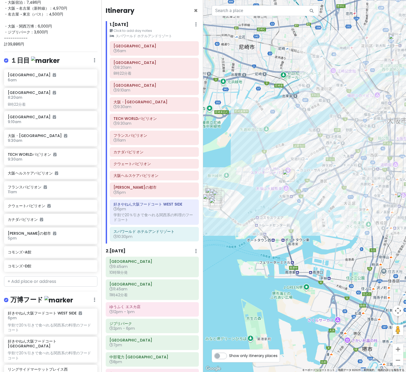
drag, startPoint x: 360, startPoint y: 218, endPoint x: 260, endPoint y: 218, distance: 100.9
click at [260, 218] on div at bounding box center [304, 186] width 203 height 372
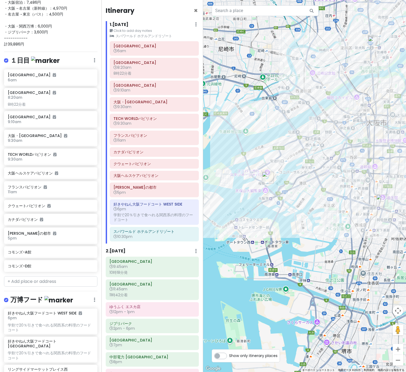
drag, startPoint x: 347, startPoint y: 247, endPoint x: 327, endPoint y: 250, distance: 20.2
click at [327, 250] on div at bounding box center [304, 186] width 203 height 372
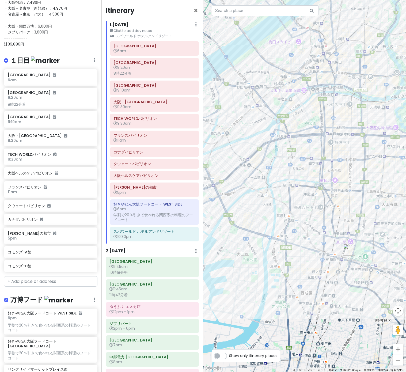
drag, startPoint x: 348, startPoint y: 235, endPoint x: 329, endPoint y: 227, distance: 21.1
click at [329, 227] on div at bounding box center [304, 186] width 203 height 372
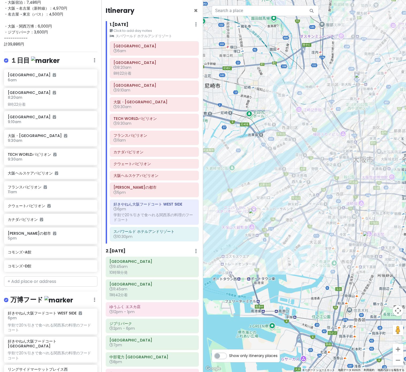
drag, startPoint x: 329, startPoint y: 227, endPoint x: 432, endPoint y: 230, distance: 102.8
click at [406, 230] on html "万博名古屋旅 Private Change Dates Make a Copy Delete Trip Go Pro ⚡️ Give Feedback 💡 S…" at bounding box center [203, 186] width 406 height 372
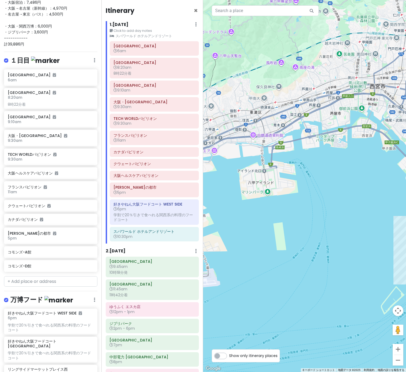
drag, startPoint x: 377, startPoint y: 234, endPoint x: 278, endPoint y: 218, distance: 100.1
click at [278, 218] on div at bounding box center [304, 186] width 203 height 372
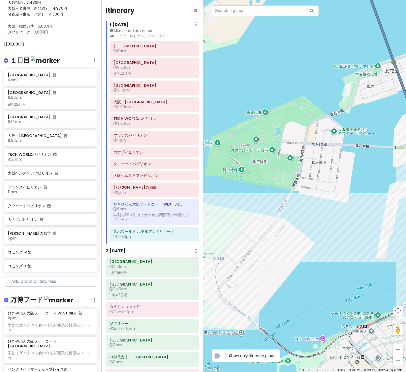
drag, startPoint x: 389, startPoint y: 228, endPoint x: 284, endPoint y: 278, distance: 116.2
click at [283, 278] on div at bounding box center [304, 186] width 203 height 372
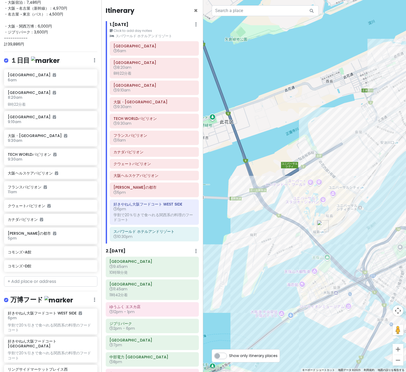
drag, startPoint x: 368, startPoint y: 244, endPoint x: 297, endPoint y: 244, distance: 70.4
click at [296, 244] on div at bounding box center [304, 186] width 203 height 372
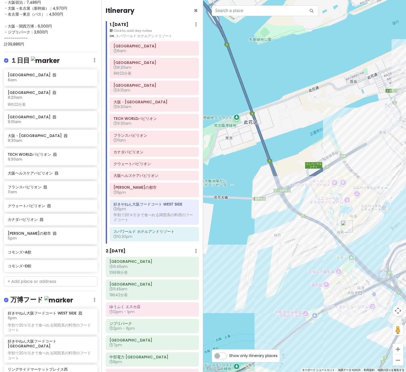
drag, startPoint x: 266, startPoint y: 275, endPoint x: 312, endPoint y: 253, distance: 50.7
click at [313, 253] on div at bounding box center [304, 186] width 203 height 372
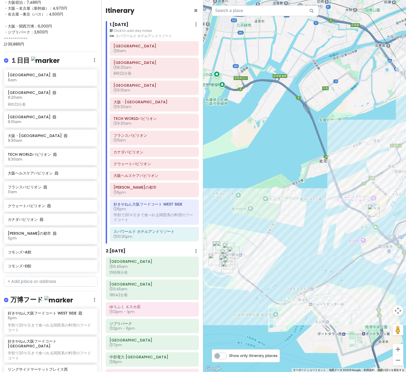
drag, startPoint x: 312, startPoint y: 253, endPoint x: 350, endPoint y: 229, distance: 45.6
click at [351, 229] on div at bounding box center [304, 186] width 203 height 372
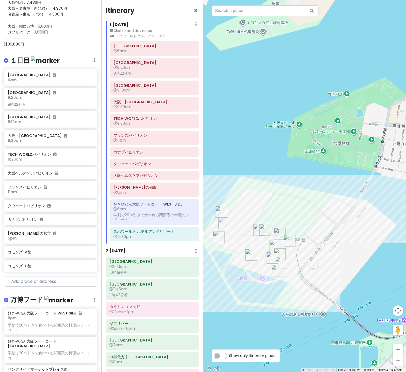
drag, startPoint x: 261, startPoint y: 213, endPoint x: 342, endPoint y: 176, distance: 88.9
click at [343, 176] on div at bounding box center [304, 186] width 203 height 372
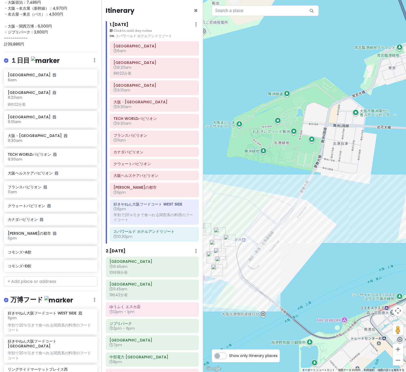
drag, startPoint x: 361, startPoint y: 224, endPoint x: 290, endPoint y: 223, distance: 70.4
click at [290, 223] on div at bounding box center [304, 186] width 203 height 372
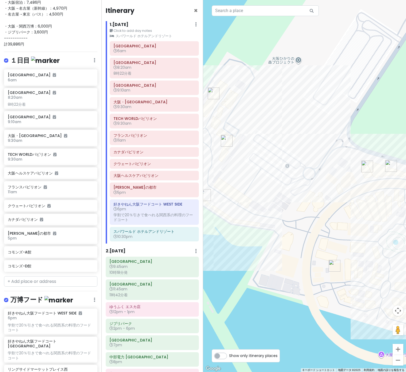
drag, startPoint x: 305, startPoint y: 197, endPoint x: 359, endPoint y: 219, distance: 58.8
click at [360, 219] on div at bounding box center [304, 186] width 203 height 372
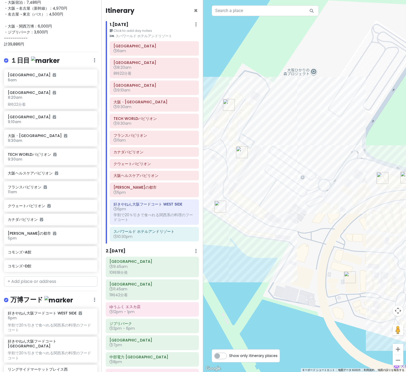
drag, startPoint x: 240, startPoint y: 163, endPoint x: 255, endPoint y: 173, distance: 18.1
click at [256, 174] on div at bounding box center [304, 186] width 203 height 372
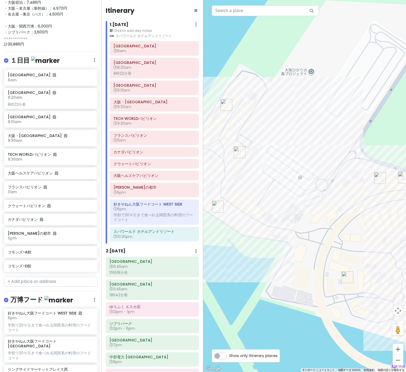
drag, startPoint x: 317, startPoint y: 244, endPoint x: 219, endPoint y: 189, distance: 112.1
click at [220, 190] on div at bounding box center [304, 186] width 203 height 372
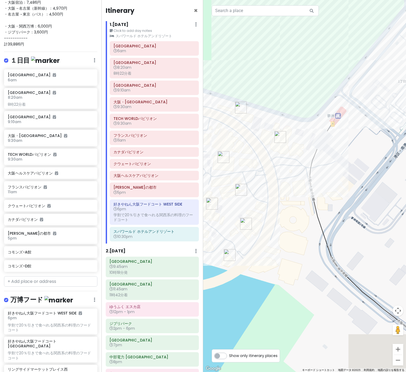
drag, startPoint x: 328, startPoint y: 261, endPoint x: 231, endPoint y: 261, distance: 97.1
click at [231, 261] on div at bounding box center [304, 186] width 203 height 372
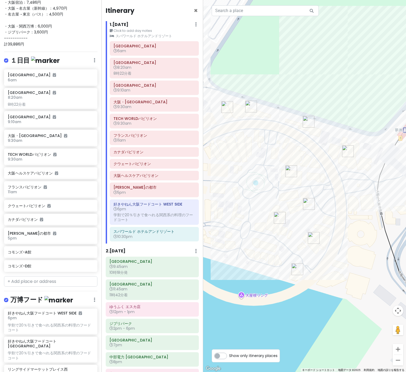
drag, startPoint x: 250, startPoint y: 238, endPoint x: 335, endPoint y: 254, distance: 86.1
click at [333, 253] on div at bounding box center [304, 186] width 203 height 372
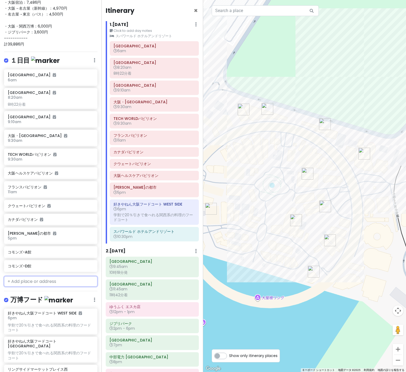
click at [54, 282] on input "text" at bounding box center [50, 281] width 93 height 11
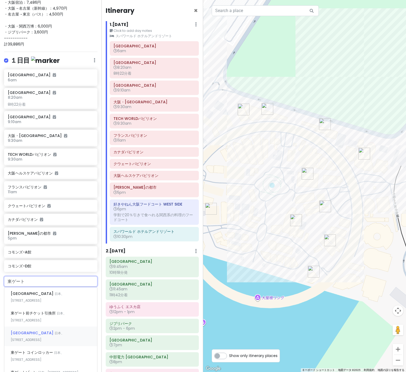
click at [63, 334] on span "日本、[STREET_ADDRESS]" at bounding box center [38, 337] width 54 height 12
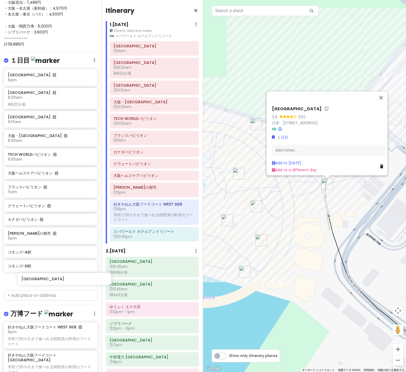
scroll to position [115, 0]
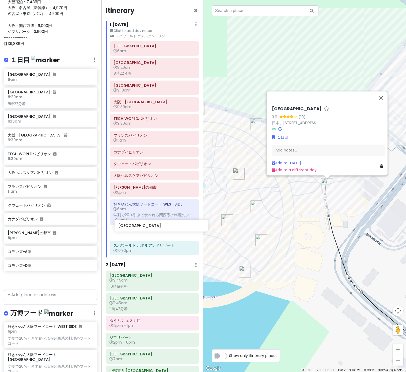
drag, startPoint x: 43, startPoint y: 279, endPoint x: 153, endPoint y: 226, distance: 122.6
click at [153, 226] on div "万博名古屋旅 Private Change Dates Make a Copy Delete Trip Go Pro ⚡️ Give Feedback 💡 S…" at bounding box center [203, 186] width 406 height 372
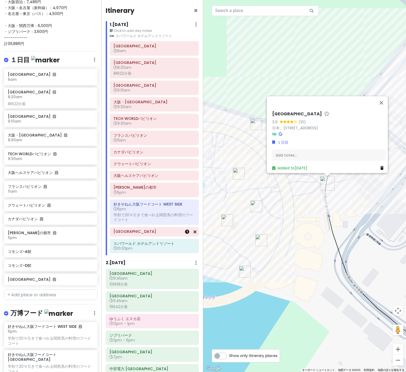
click at [187, 232] on icon at bounding box center [187, 232] width 4 height 4
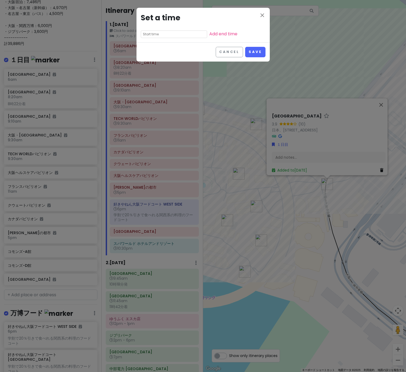
click at [157, 33] on input "text" at bounding box center [174, 34] width 66 height 7
click at [149, 71] on li "09" at bounding box center [148, 72] width 15 height 6
click at [166, 74] on li "30" at bounding box center [163, 74] width 14 height 6
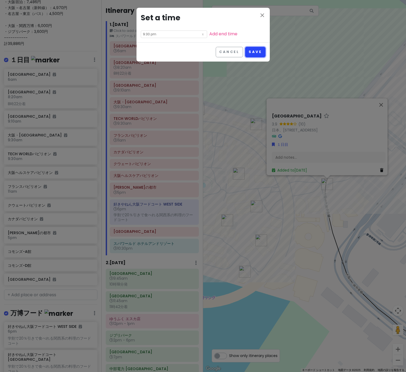
click at [252, 54] on button "Save" at bounding box center [255, 52] width 20 height 10
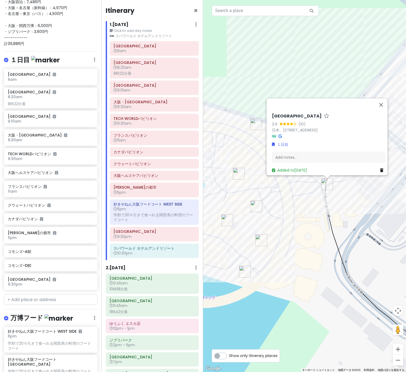
click at [320, 260] on div "[GEOGRAPHIC_DATA] (10) 日本、[STREET_ADDRESS] Add notes... Added to [DATE]" at bounding box center [304, 186] width 203 height 372
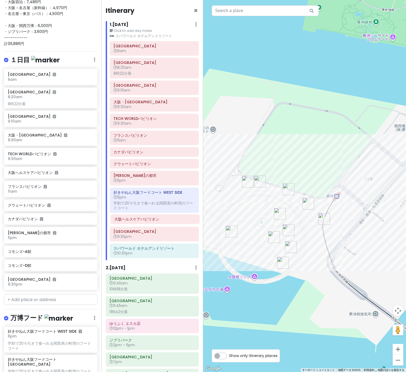
drag, startPoint x: 142, startPoint y: 178, endPoint x: 143, endPoint y: 221, distance: 43.6
click at [143, 221] on div "[GEOGRAPHIC_DATA] 6am [GEOGRAPHIC_DATA] 8:20am 8時22分着 [GEOGRAPHIC_DATA] 9:10am …" at bounding box center [154, 150] width 97 height 219
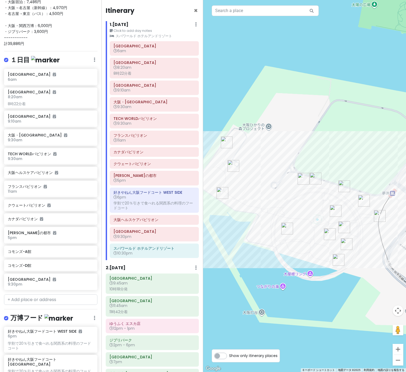
drag, startPoint x: 306, startPoint y: 231, endPoint x: 361, endPoint y: 228, distance: 55.2
click at [361, 228] on div at bounding box center [304, 186] width 203 height 372
